Goal: Navigation & Orientation: Find specific page/section

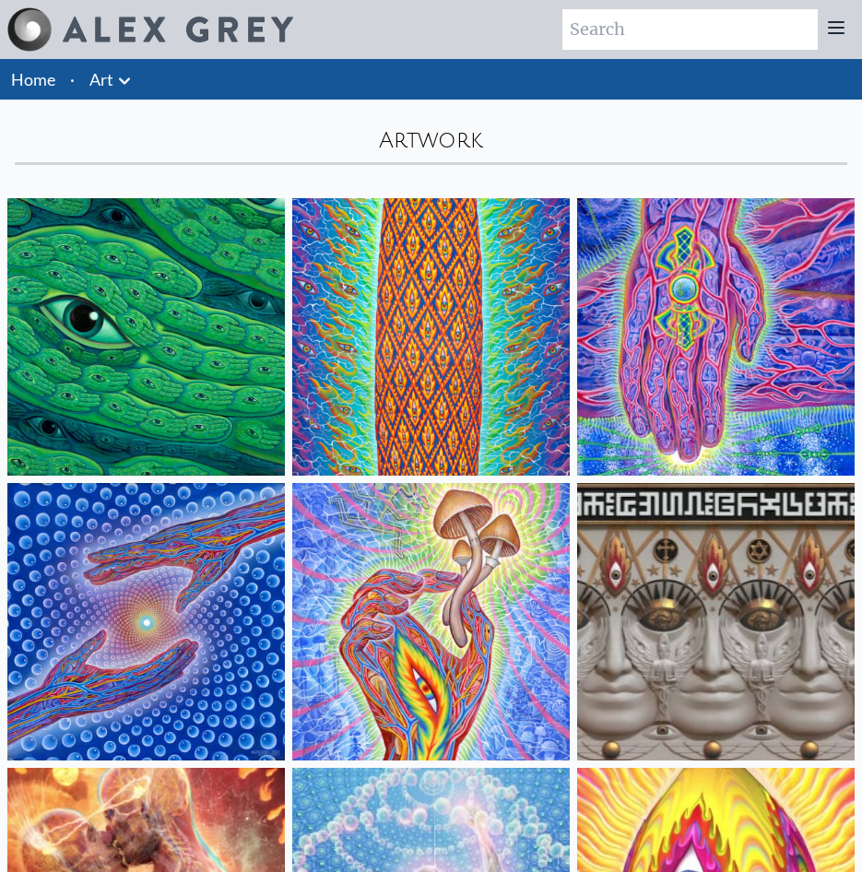
click at [118, 81] on icon at bounding box center [124, 81] width 22 height 22
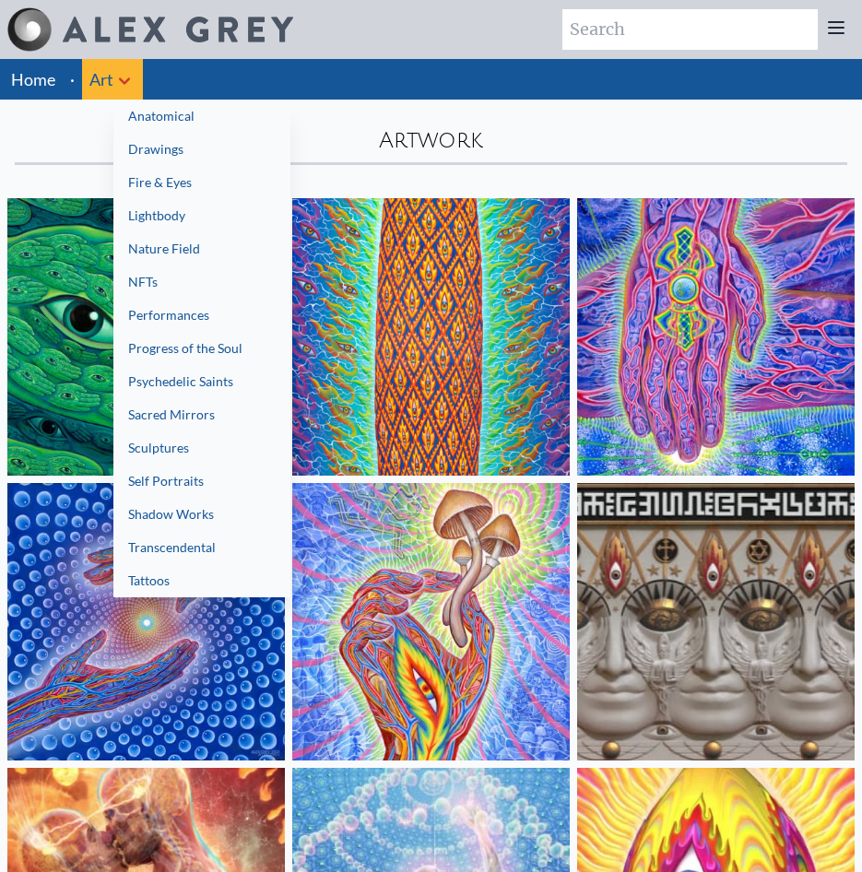
click at [79, 131] on div at bounding box center [431, 436] width 862 height 872
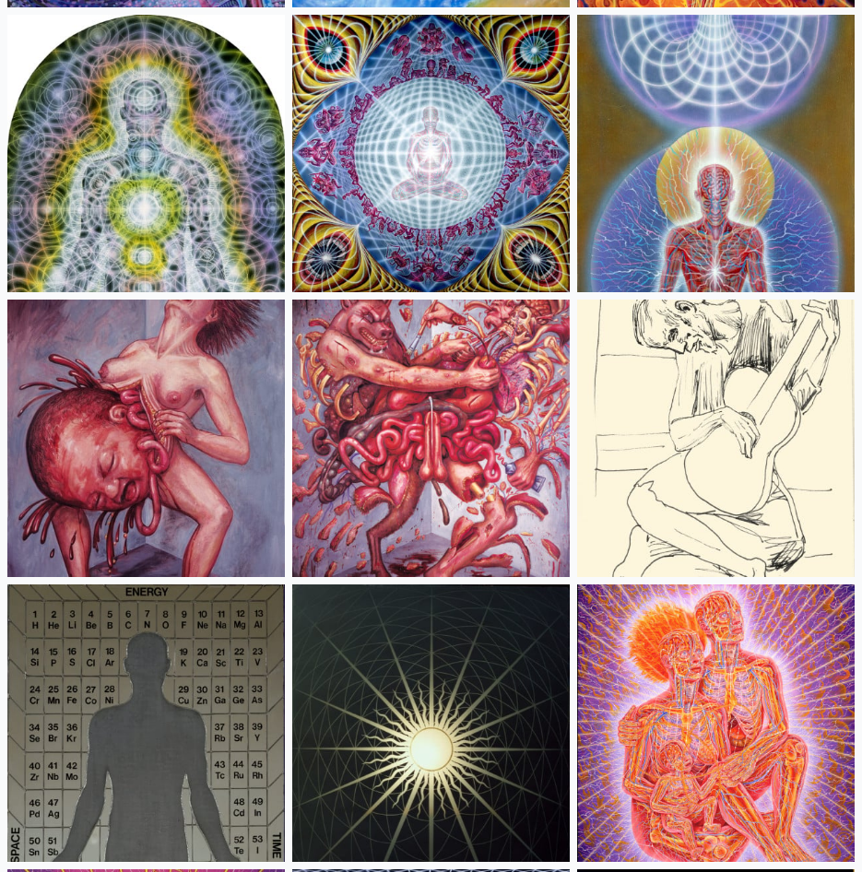
scroll to position [24389, 0]
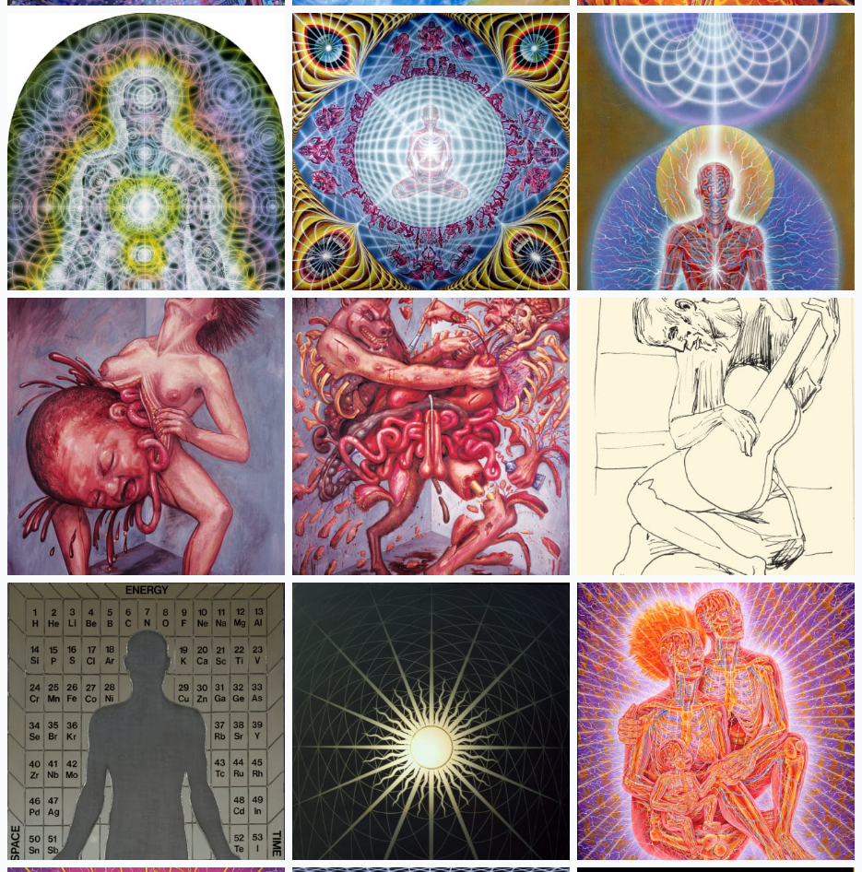
click at [440, 456] on img at bounding box center [430, 436] width 277 height 277
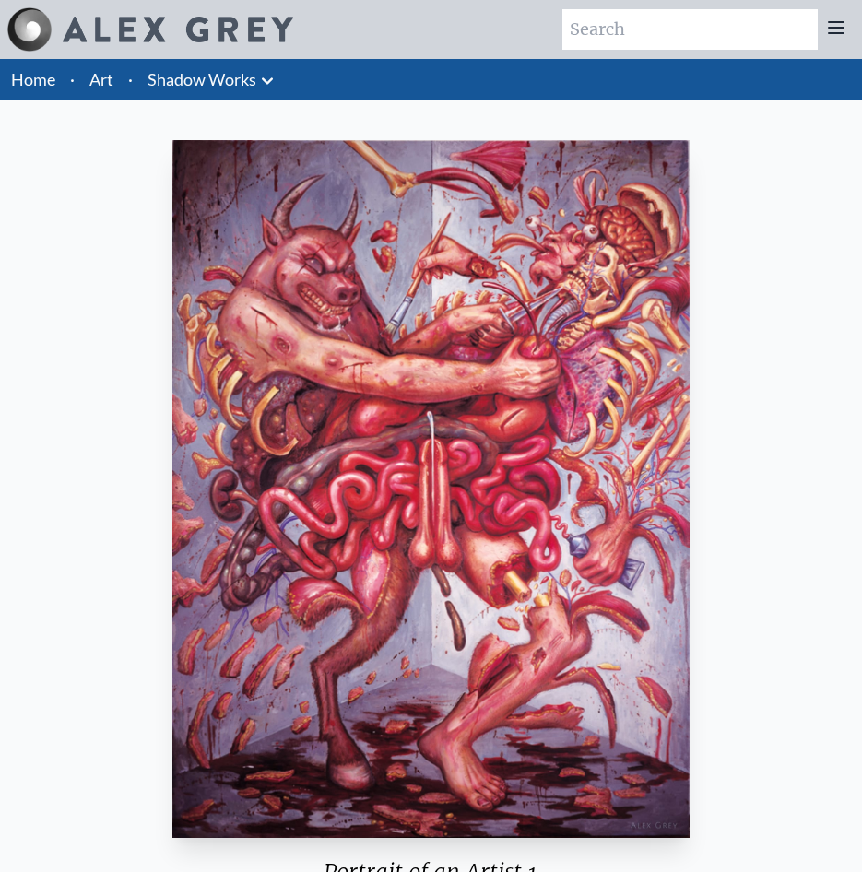
scroll to position [406, 0]
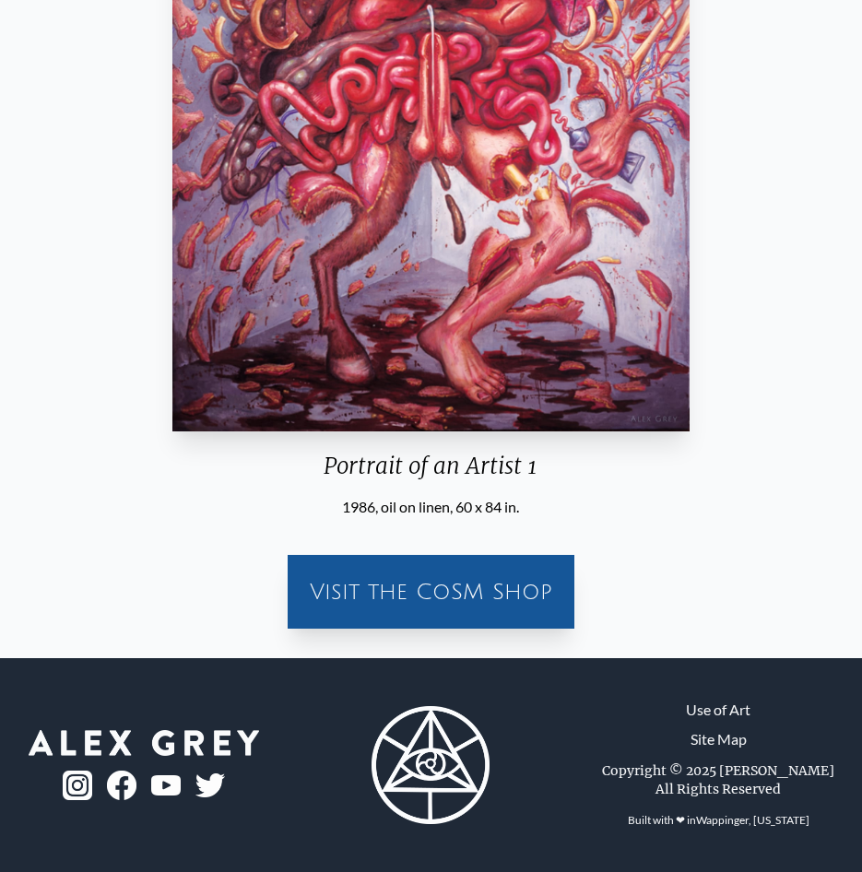
click at [428, 585] on div "Visit the CoSM Shop" at bounding box center [431, 591] width 272 height 59
